Goal: Task Accomplishment & Management: Manage account settings

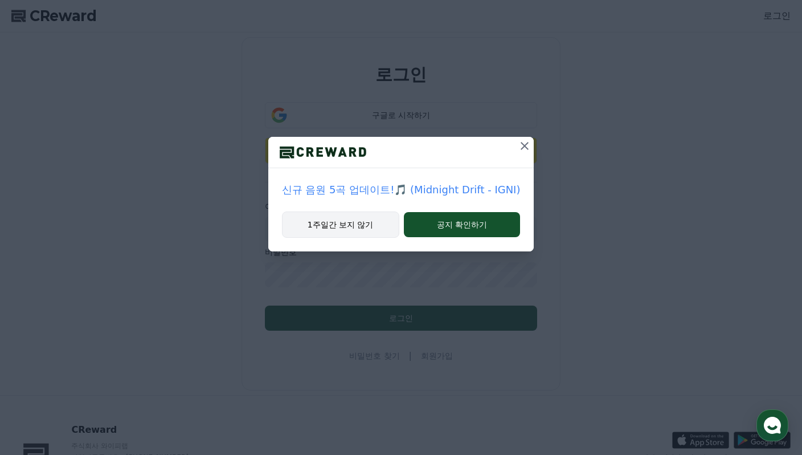
click at [360, 225] on button "1주일간 보지 않기" at bounding box center [340, 224] width 117 height 26
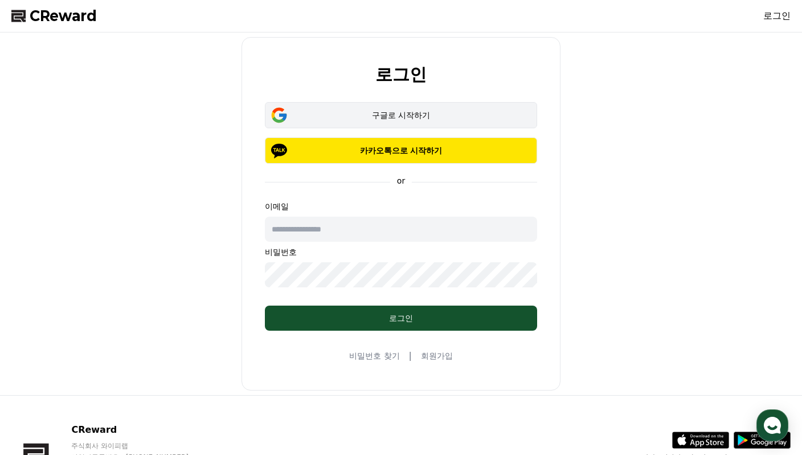
click at [419, 116] on div "구글로 시작하기" at bounding box center [400, 114] width 239 height 11
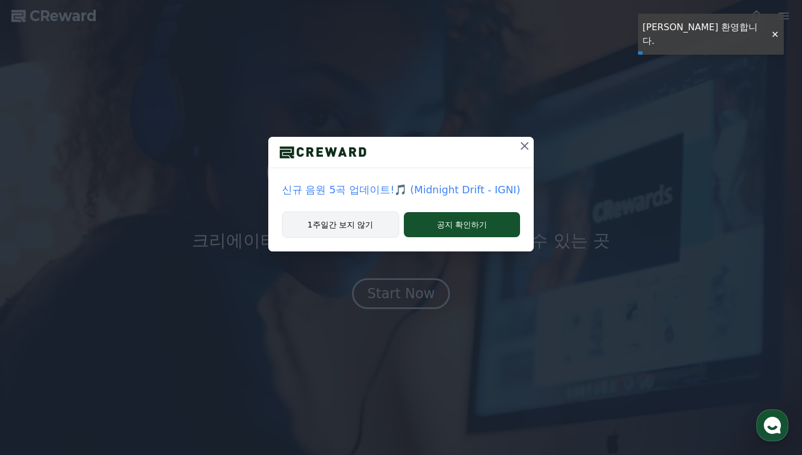
click at [374, 227] on button "1주일간 보지 않기" at bounding box center [340, 224] width 117 height 26
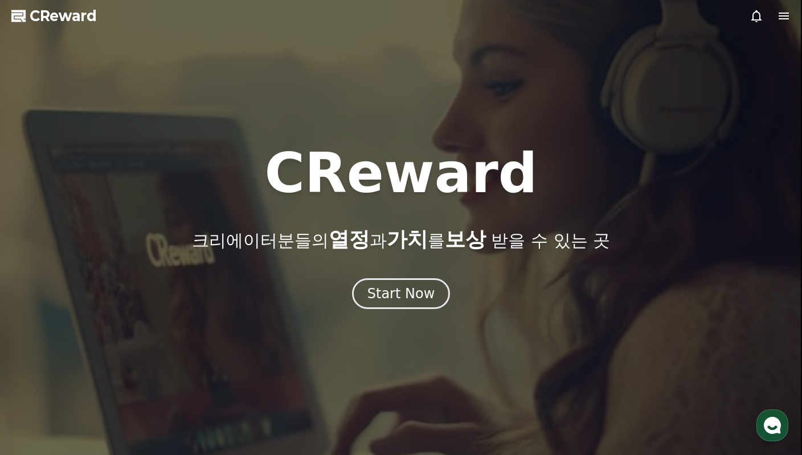
click at [782, 17] on icon at bounding box center [784, 16] width 14 height 14
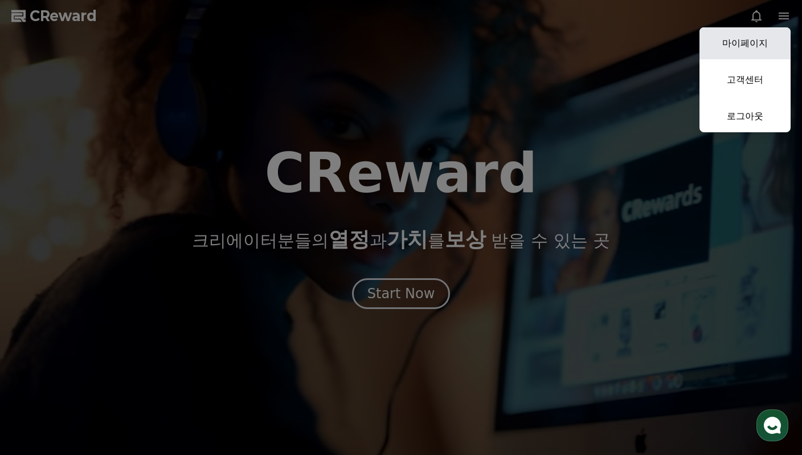
click at [750, 39] on link "마이페이지" at bounding box center [745, 43] width 91 height 32
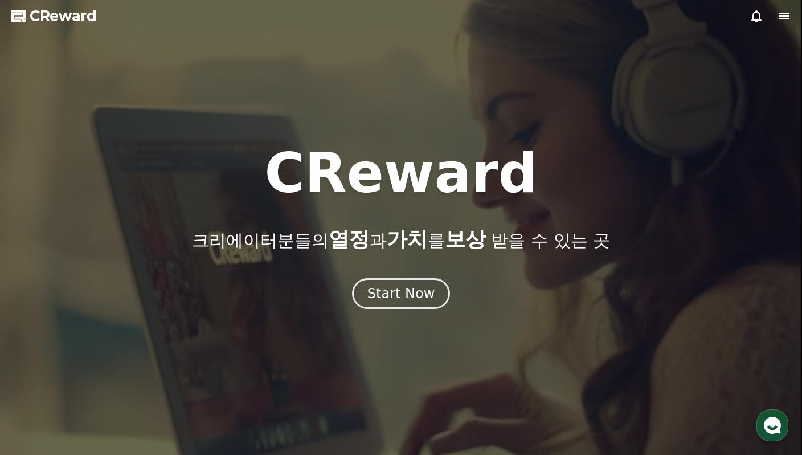
select select "**********"
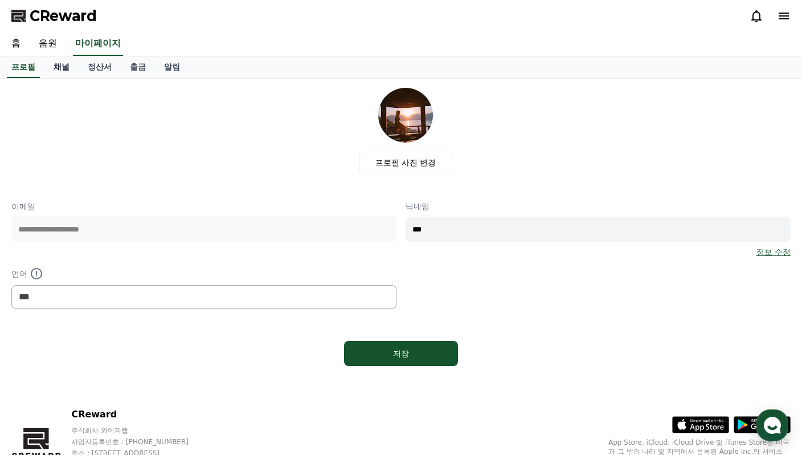
click at [65, 63] on link "채널" at bounding box center [61, 67] width 34 height 22
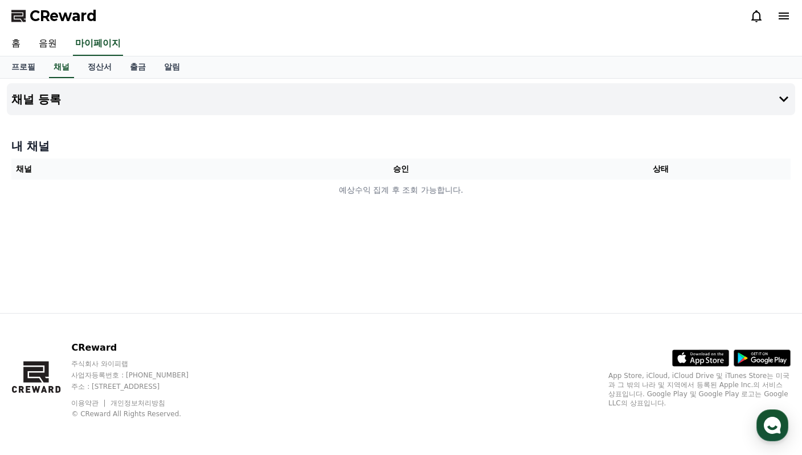
click at [783, 10] on icon at bounding box center [784, 16] width 14 height 14
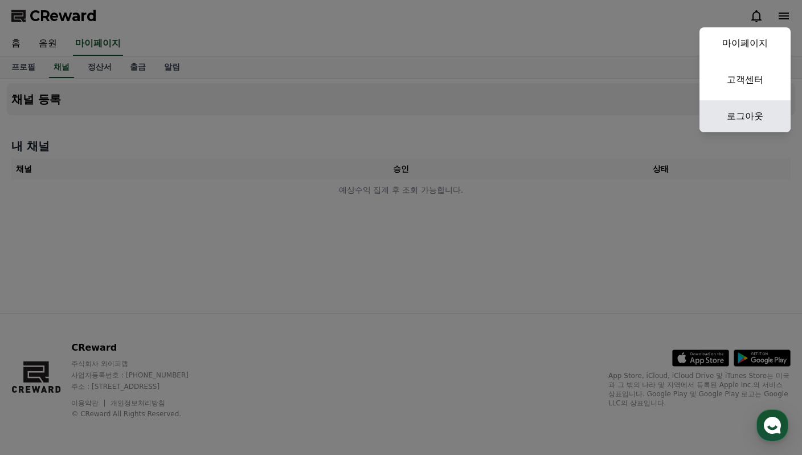
click at [756, 120] on link "로그아웃" at bounding box center [745, 116] width 91 height 32
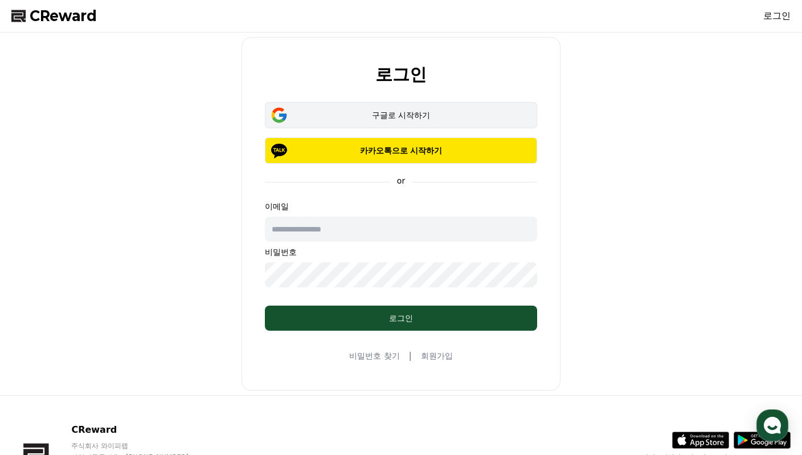
click at [431, 116] on div "구글로 시작하기" at bounding box center [400, 114] width 239 height 11
